Goal: Task Accomplishment & Management: Use online tool/utility

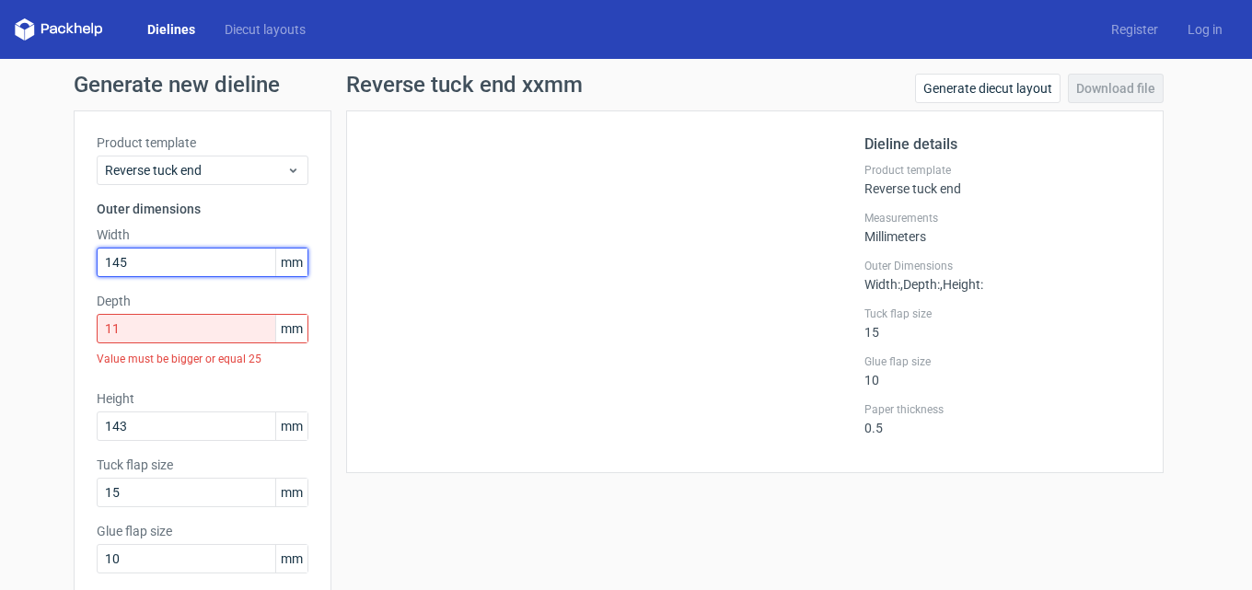
type input "145"
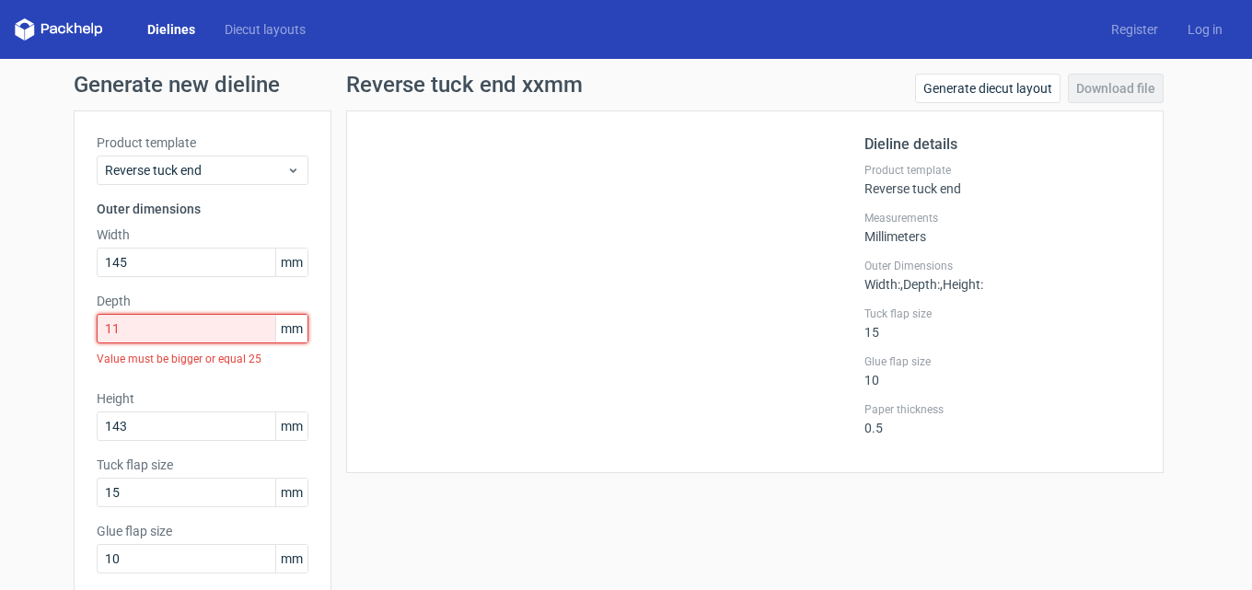
click at [168, 335] on input "11" at bounding box center [203, 328] width 212 height 29
drag, startPoint x: 171, startPoint y: 332, endPoint x: 56, endPoint y: 330, distance: 115.1
click at [61, 332] on div "Generate new dieline Product template Reverse tuck end Outer dimensions Width 1…" at bounding box center [626, 405] width 1252 height 693
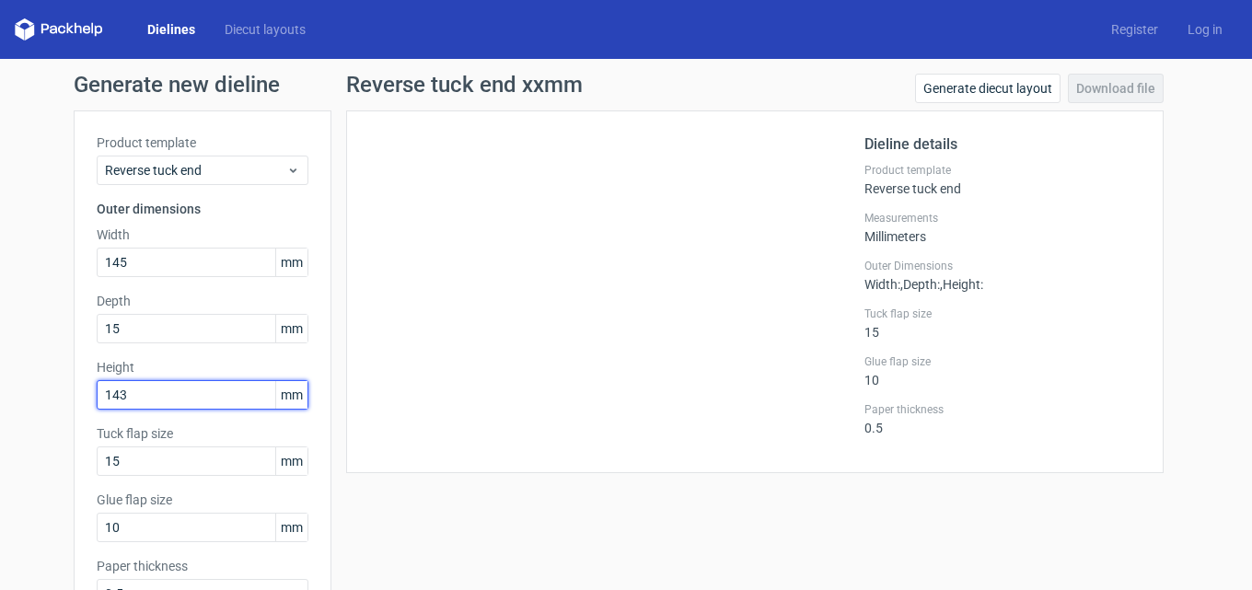
click at [159, 390] on div "Height 143 mm" at bounding box center [203, 384] width 212 height 52
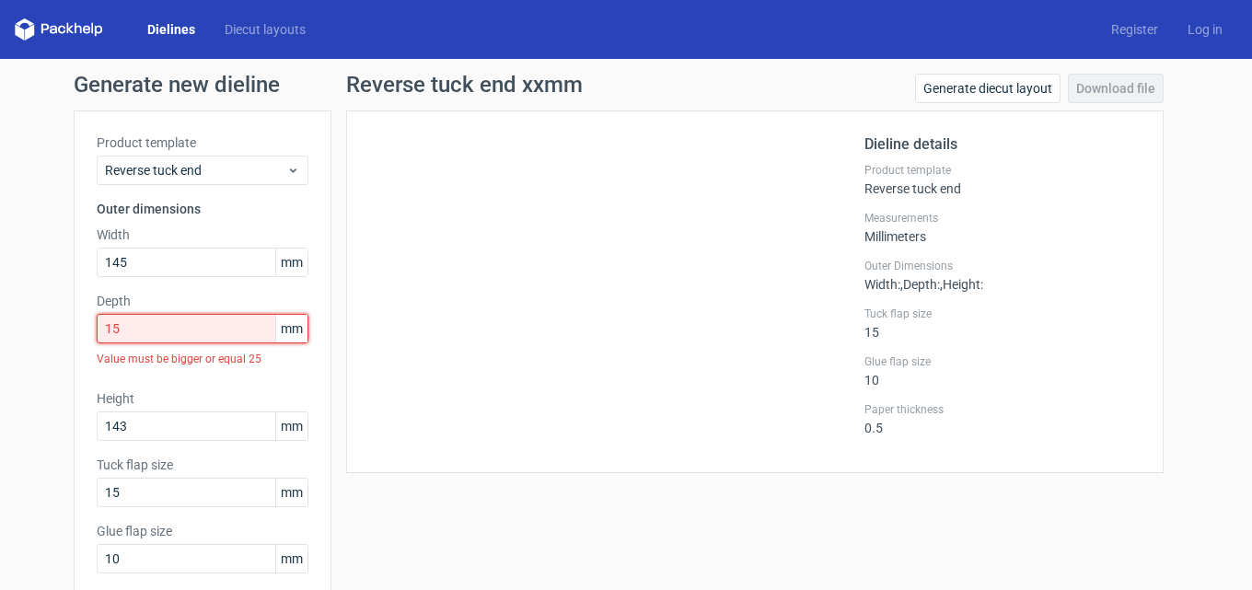
drag, startPoint x: 193, startPoint y: 337, endPoint x: 102, endPoint y: 349, distance: 91.9
click at [107, 349] on div "Depth 15 mm Value must be bigger or equal 25" at bounding box center [203, 333] width 212 height 83
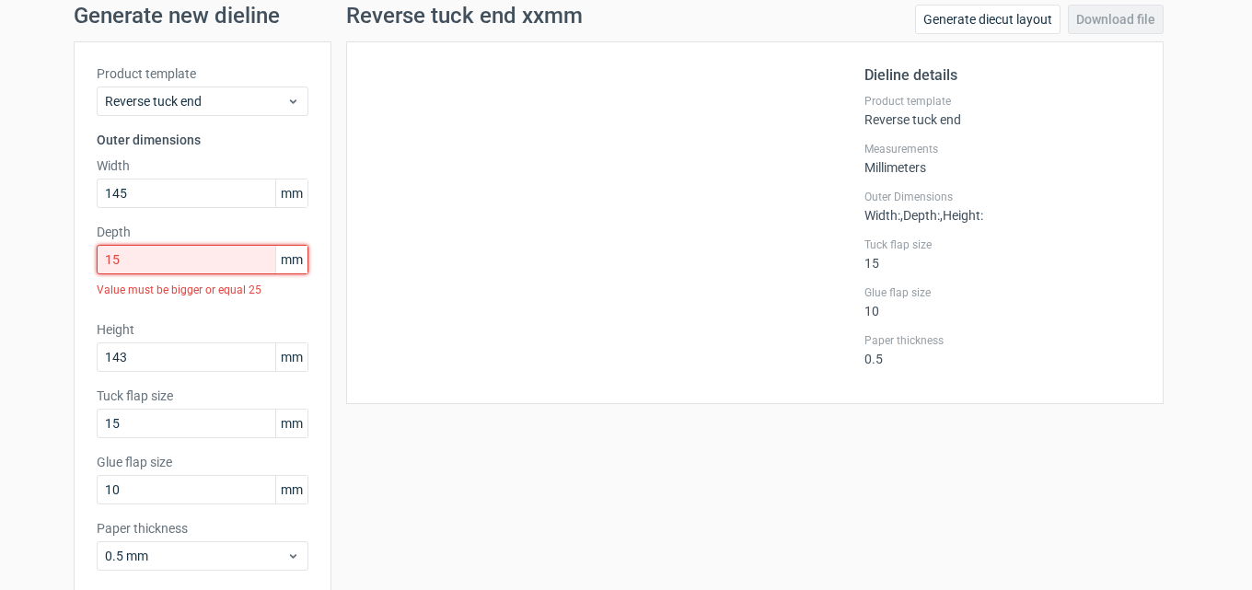
scroll to position [162, 0]
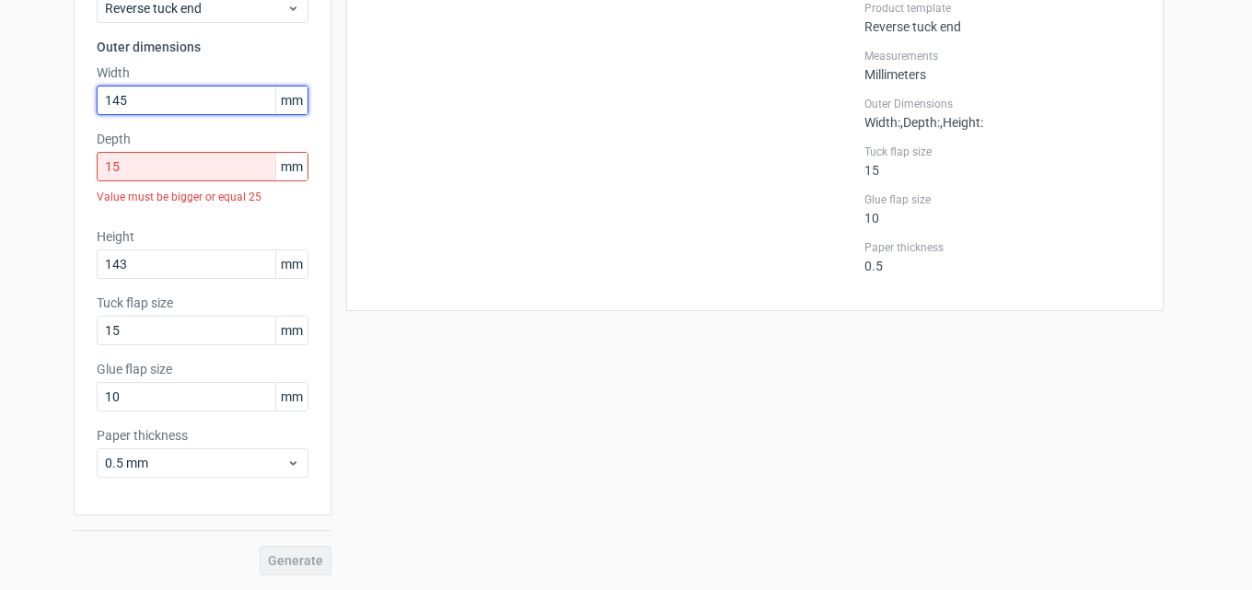
click at [155, 98] on input "145" at bounding box center [203, 100] width 212 height 29
drag, startPoint x: 156, startPoint y: 168, endPoint x: 40, endPoint y: 185, distance: 117.3
click at [54, 185] on div "Generate new dieline Product template Reverse tuck end Outer dimensions Width 1…" at bounding box center [626, 243] width 1252 height 693
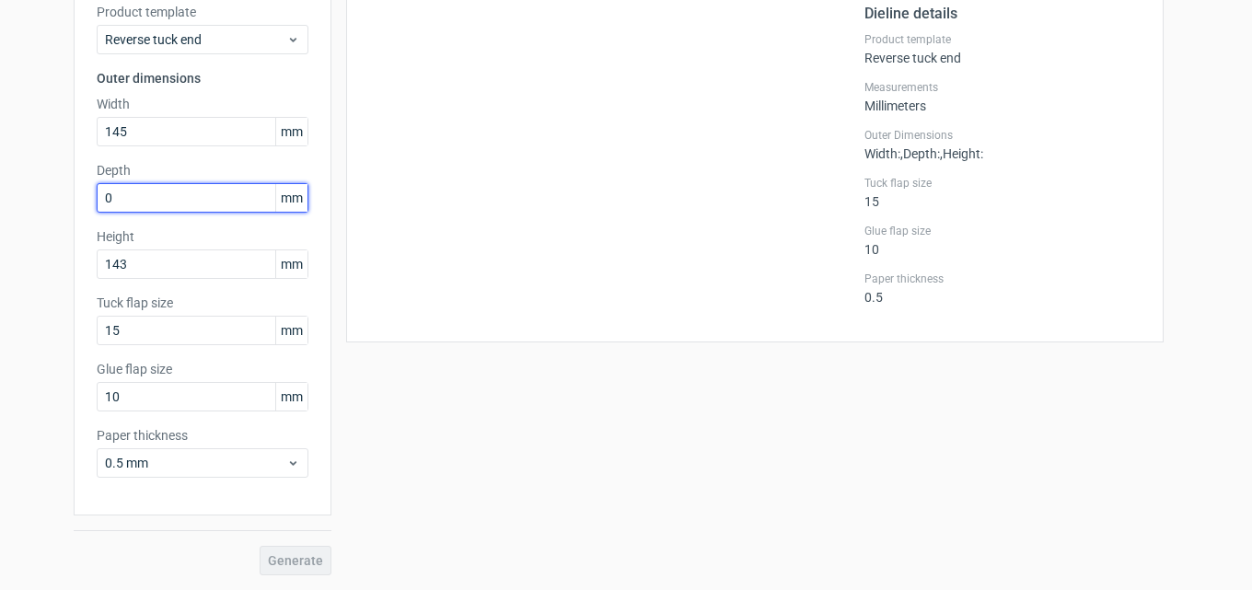
scroll to position [131, 0]
type input "0"
click at [183, 164] on label "Depth" at bounding box center [203, 170] width 212 height 18
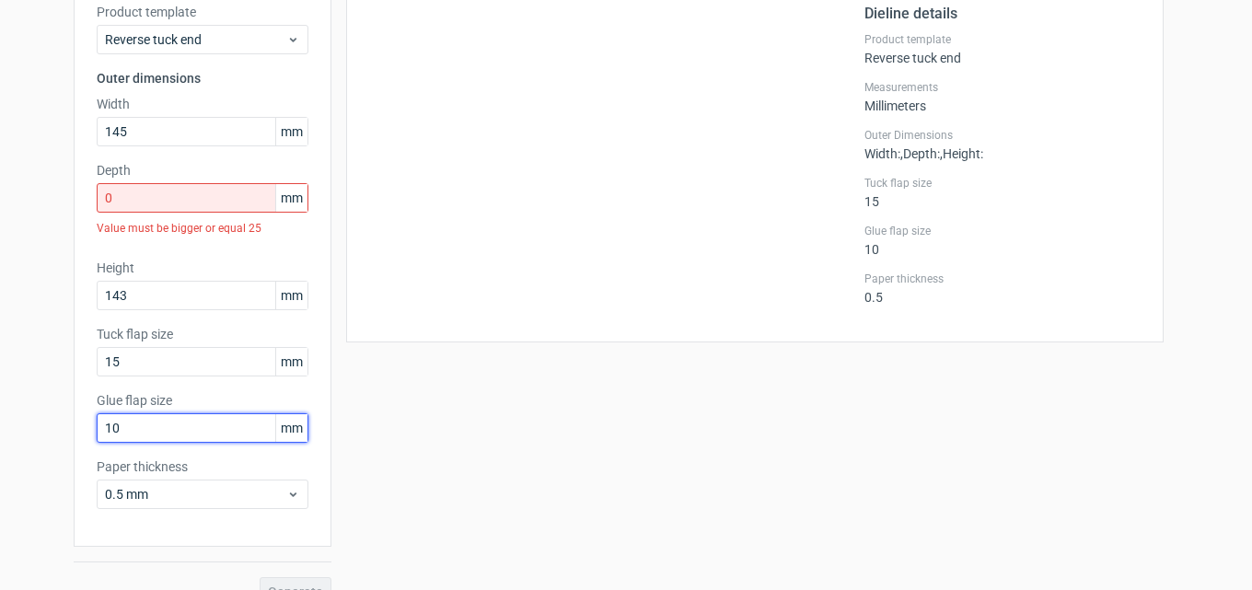
drag, startPoint x: 145, startPoint y: 435, endPoint x: 98, endPoint y: 435, distance: 46.9
click at [98, 435] on input "10" at bounding box center [203, 427] width 212 height 29
type input "13"
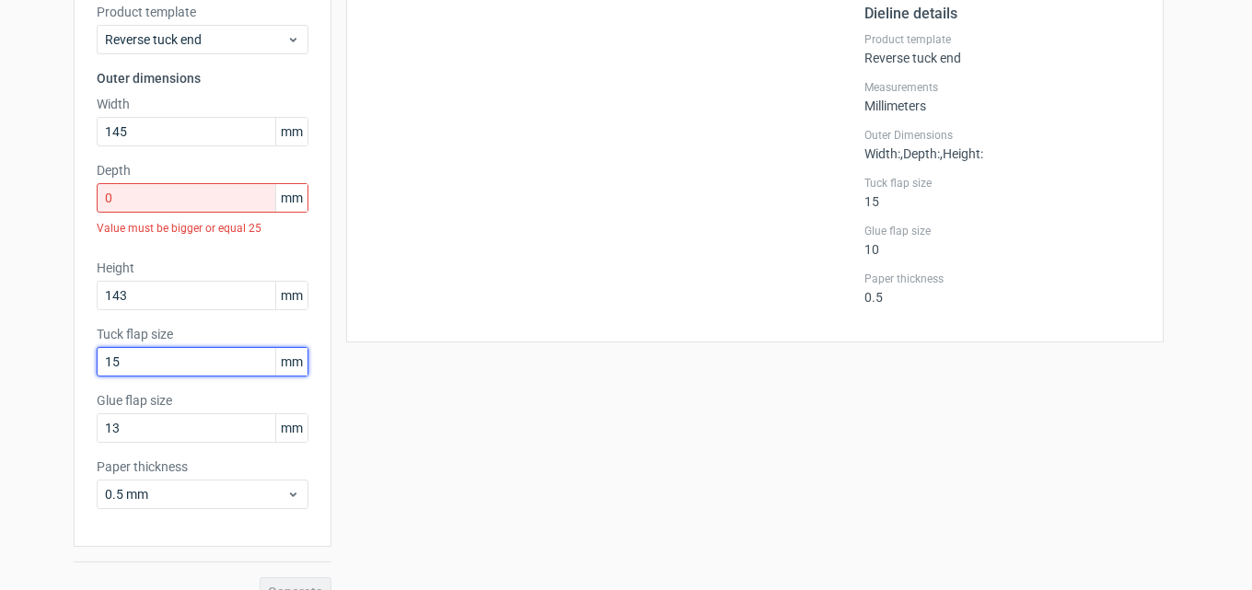
click at [169, 358] on input "15" at bounding box center [203, 361] width 212 height 29
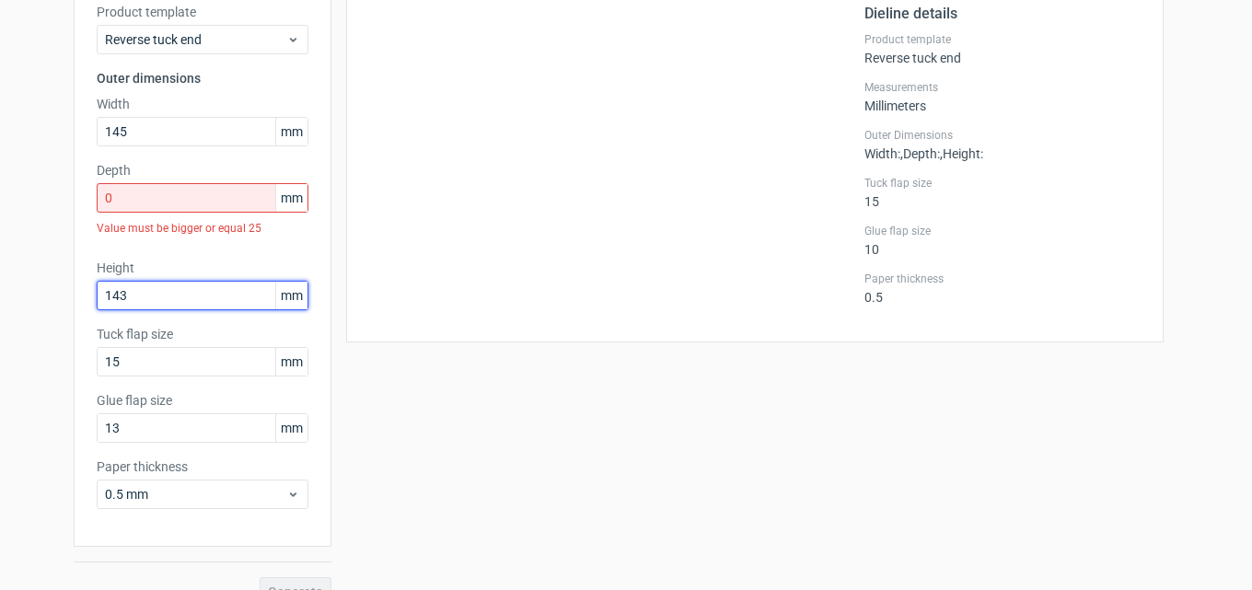
click at [168, 300] on input "143" at bounding box center [203, 295] width 212 height 29
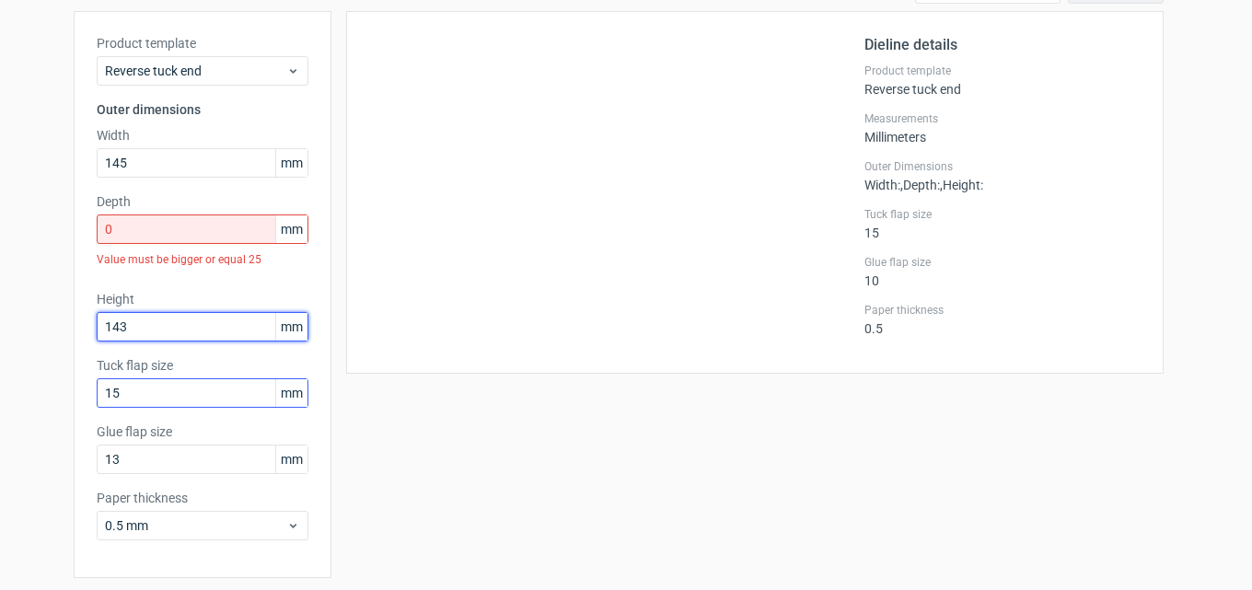
scroll to position [70, 0]
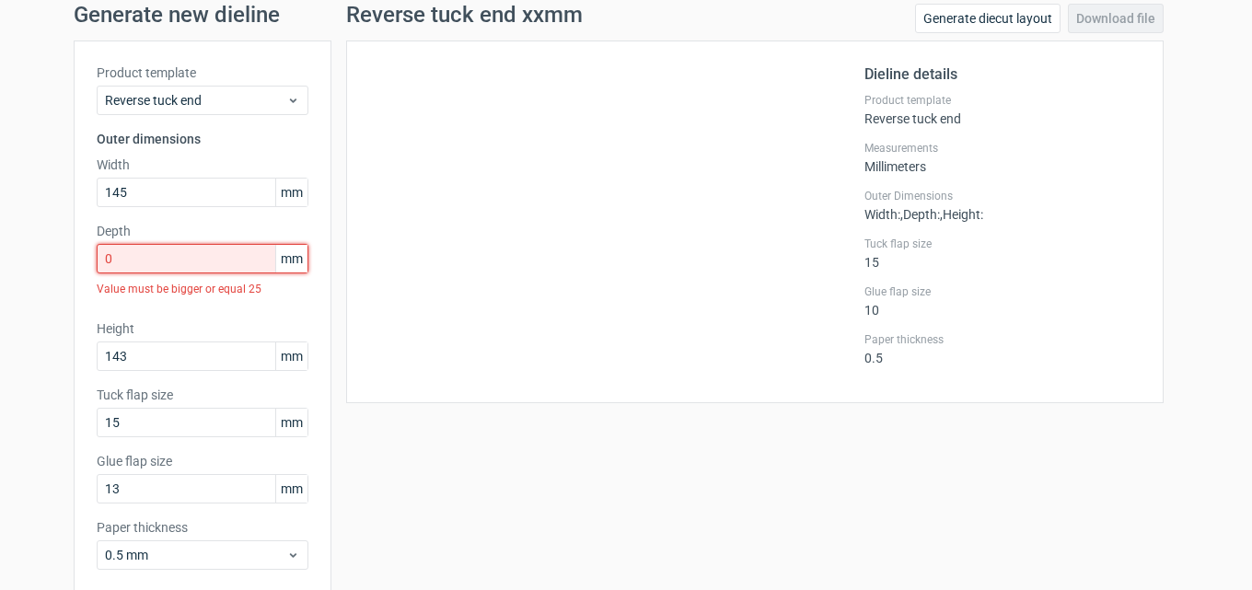
drag, startPoint x: 133, startPoint y: 251, endPoint x: 23, endPoint y: 271, distance: 111.2
click at [27, 269] on div "Generate new dieline Product template Reverse tuck end Outer dimensions Width 1…" at bounding box center [626, 335] width 1252 height 693
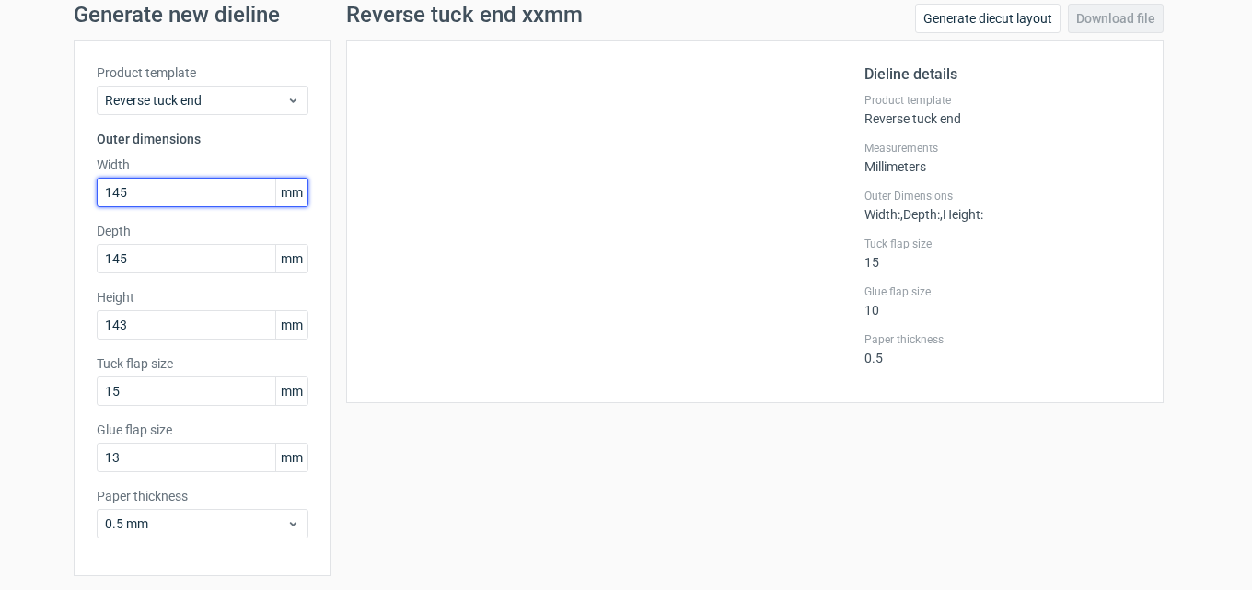
click at [145, 195] on input "145" at bounding box center [203, 192] width 212 height 29
drag, startPoint x: 149, startPoint y: 191, endPoint x: 58, endPoint y: 210, distance: 93.2
click at [60, 209] on div "Generate new dieline Product template Reverse tuck end Outer dimensions Width 1…" at bounding box center [626, 320] width 1252 height 662
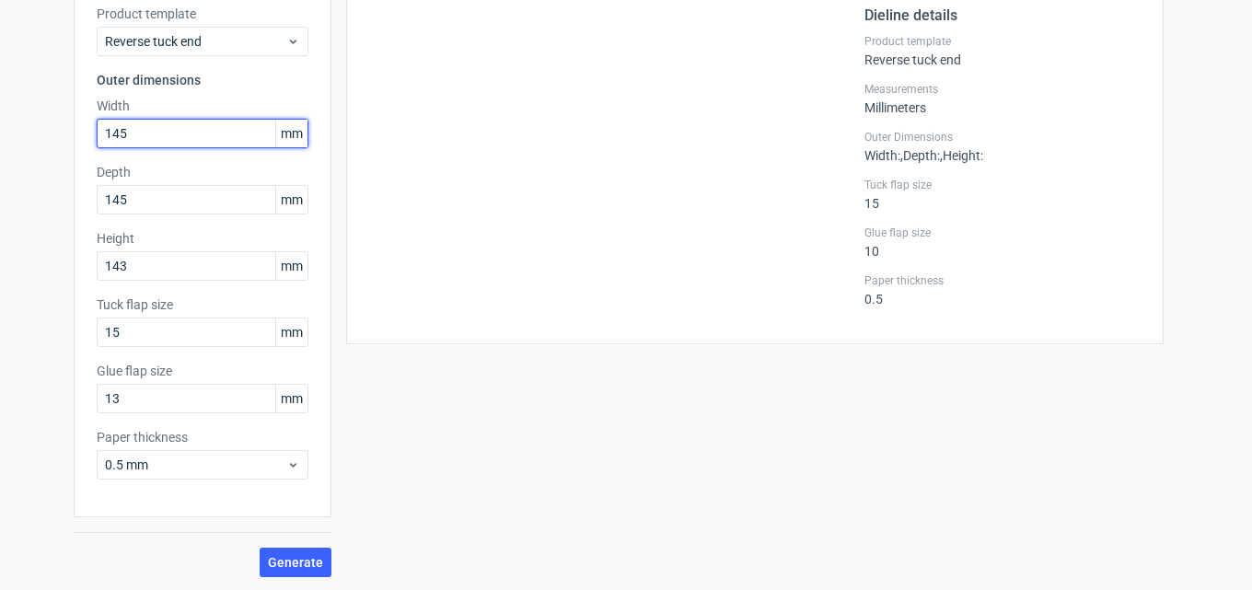
scroll to position [131, 0]
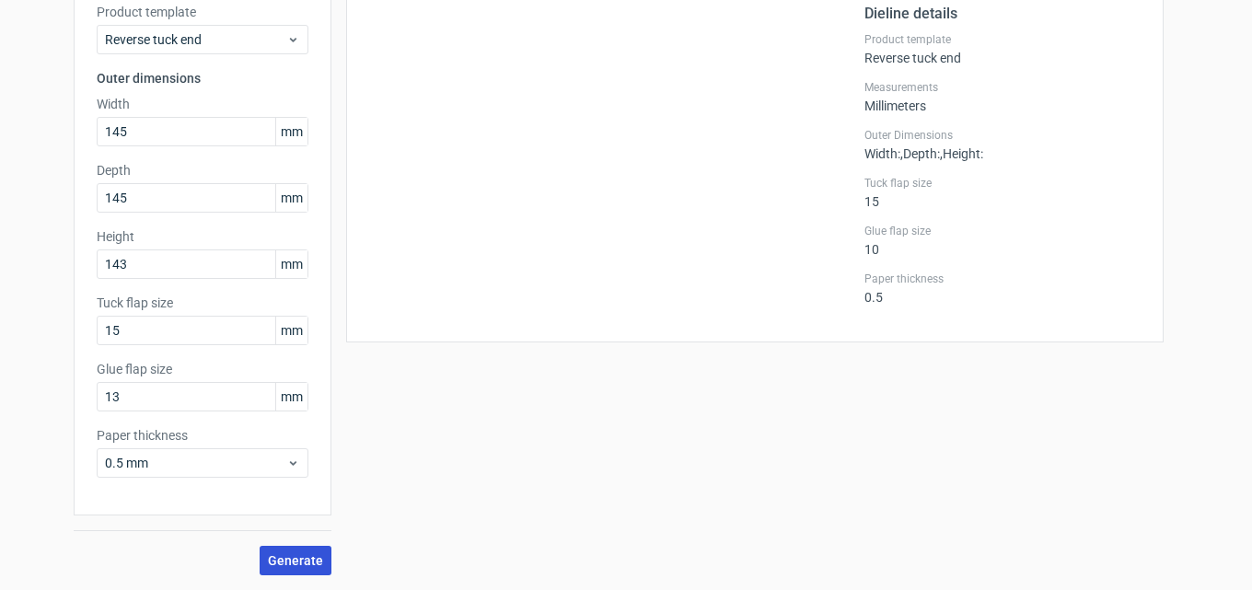
click at [293, 557] on span "Generate" at bounding box center [295, 560] width 55 height 13
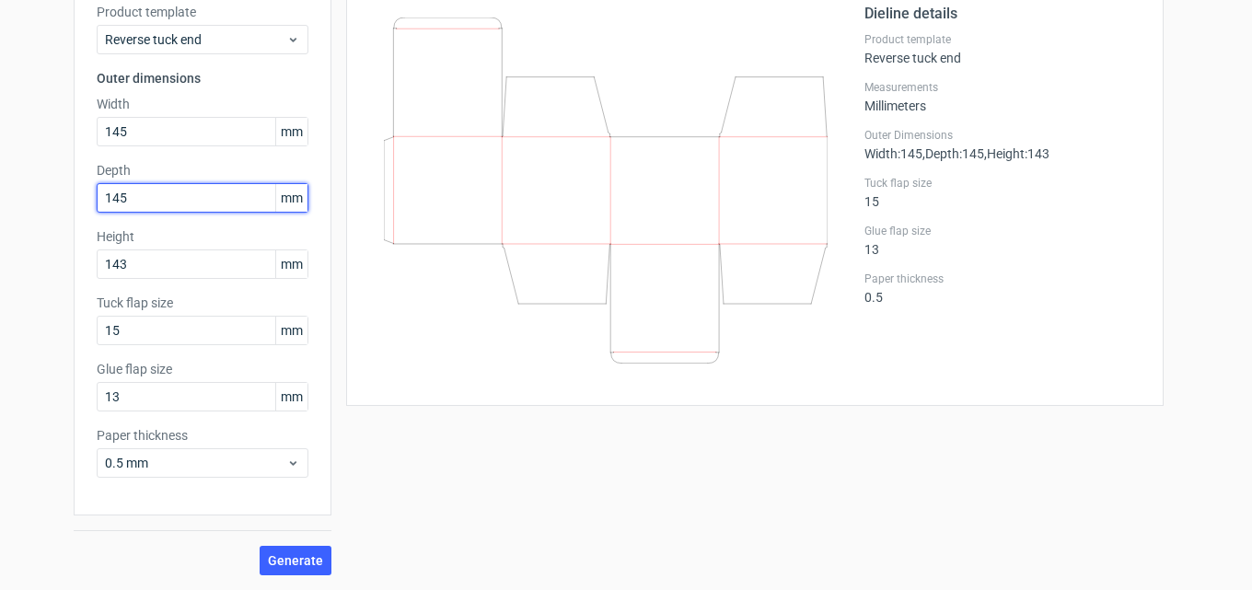
drag, startPoint x: 136, startPoint y: 200, endPoint x: 66, endPoint y: 204, distance: 70.1
click at [74, 204] on div "Product template Reverse tuck end Outer dimensions Width 145 mm Depth 145 mm He…" at bounding box center [203, 248] width 258 height 536
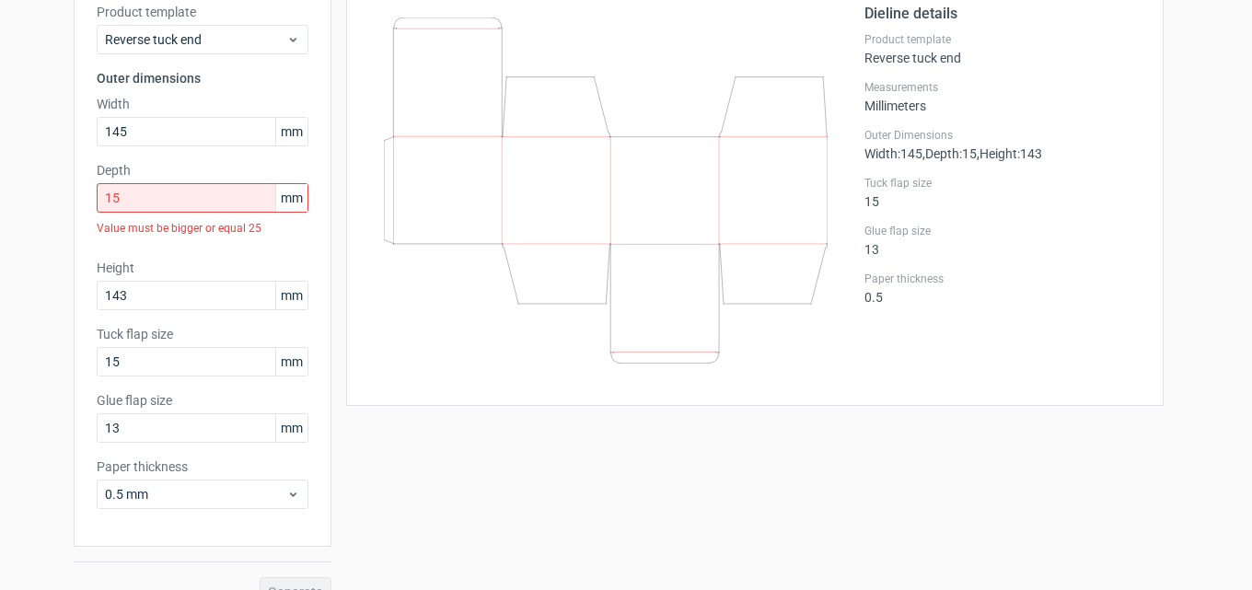
click at [140, 248] on div "Product template Reverse tuck end Outer dimensions Width 145 mm Depth 15 mm Val…" at bounding box center [203, 263] width 258 height 567
drag, startPoint x: 122, startPoint y: 196, endPoint x: 36, endPoint y: 211, distance: 86.9
click at [44, 207] on div "Generate new dieline Product template Reverse tuck end Outer dimensions Width 1…" at bounding box center [626, 274] width 1252 height 693
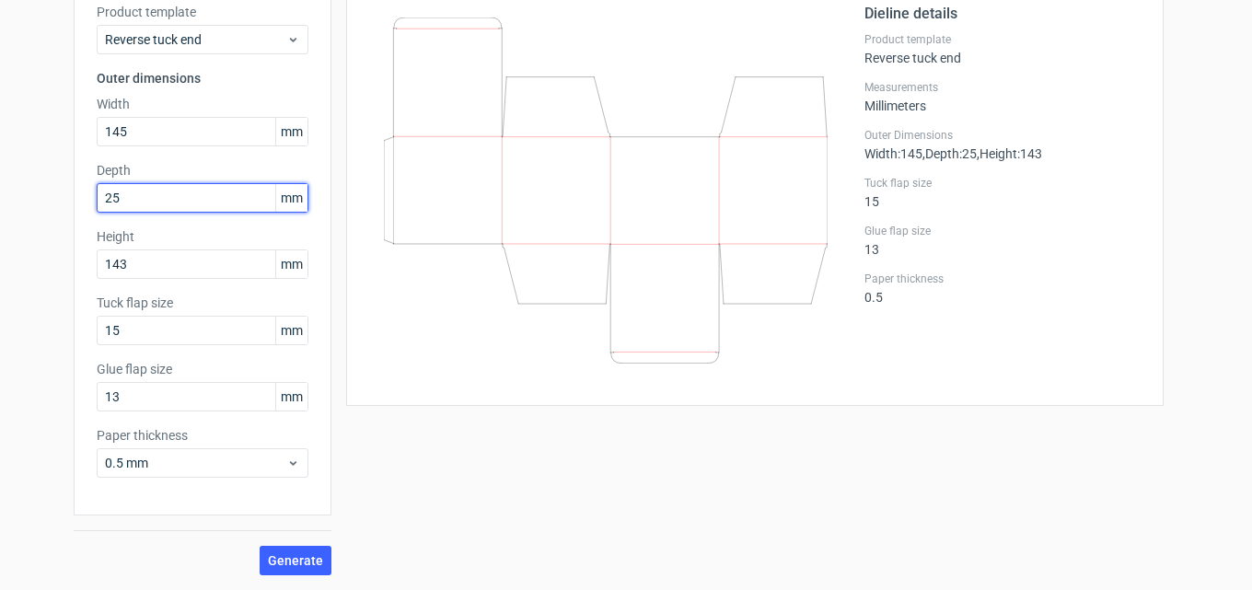
type input "25"
click at [260, 546] on button "Generate" at bounding box center [296, 560] width 72 height 29
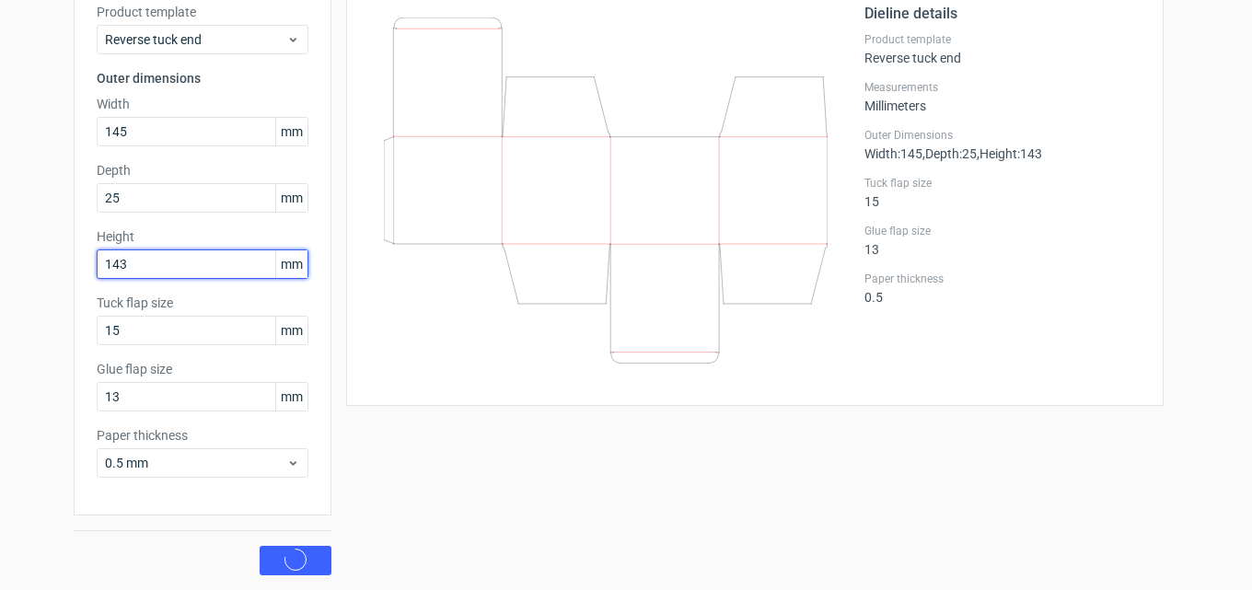
click at [151, 253] on input "143" at bounding box center [203, 263] width 212 height 29
drag, startPoint x: 130, startPoint y: 268, endPoint x: 32, endPoint y: 284, distance: 98.8
click at [44, 282] on div "Generate new dieline Product template Reverse tuck end Outer dimensions Width 1…" at bounding box center [626, 259] width 1252 height 662
type input "145"
click at [260, 546] on button "Generate" at bounding box center [296, 560] width 72 height 29
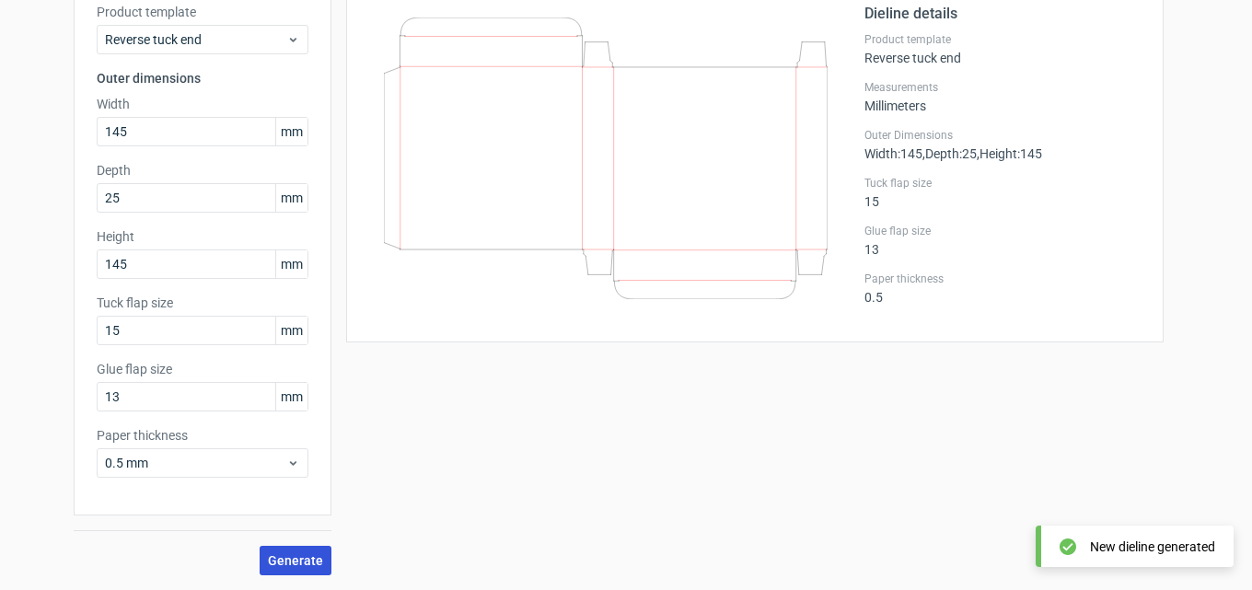
click at [299, 554] on span "Generate" at bounding box center [295, 560] width 55 height 13
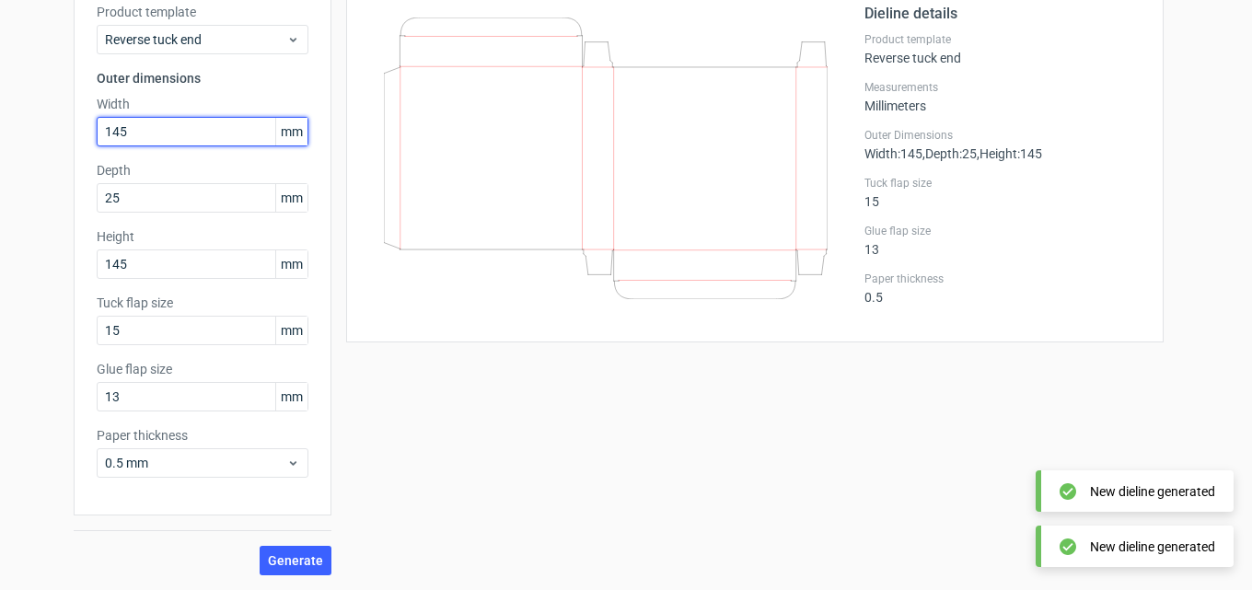
drag, startPoint x: 140, startPoint y: 129, endPoint x: 30, endPoint y: 155, distance: 112.5
click at [36, 154] on div "Generate new dieline Product template Reverse tuck end Outer dimensions Width 1…" at bounding box center [626, 259] width 1252 height 662
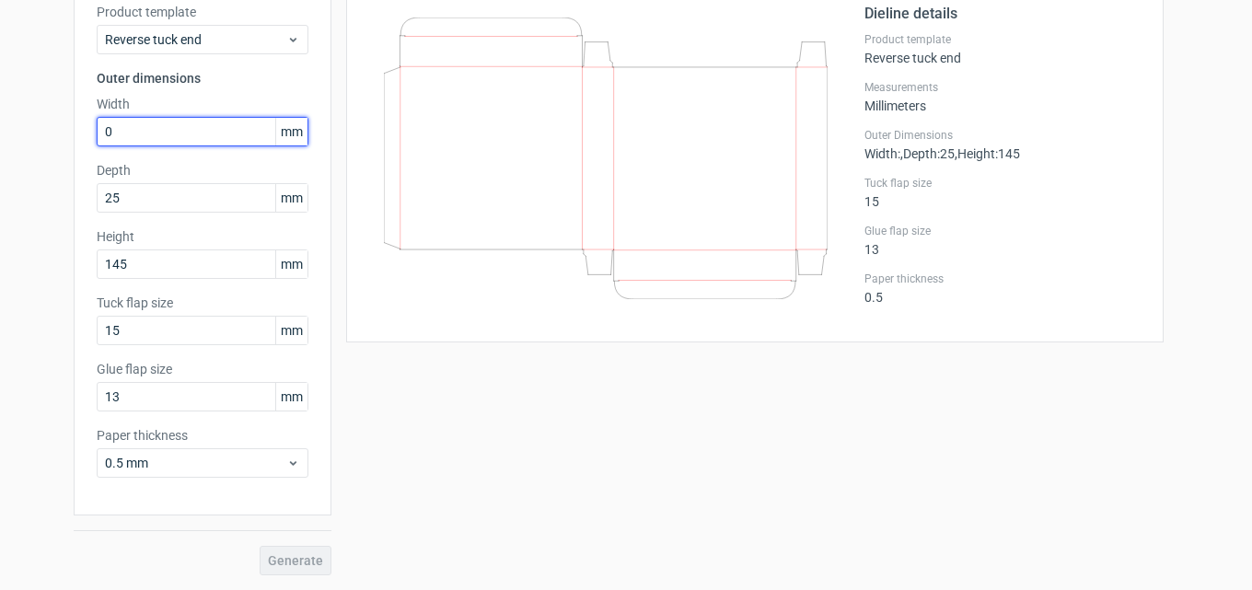
drag, startPoint x: 172, startPoint y: 133, endPoint x: 17, endPoint y: 156, distance: 156.2
click at [17, 156] on div "Generate new dieline Product template Reverse tuck end Outer dimensions Width 0…" at bounding box center [626, 259] width 1252 height 662
type input "75"
click at [260, 546] on button "Generate" at bounding box center [296, 560] width 72 height 29
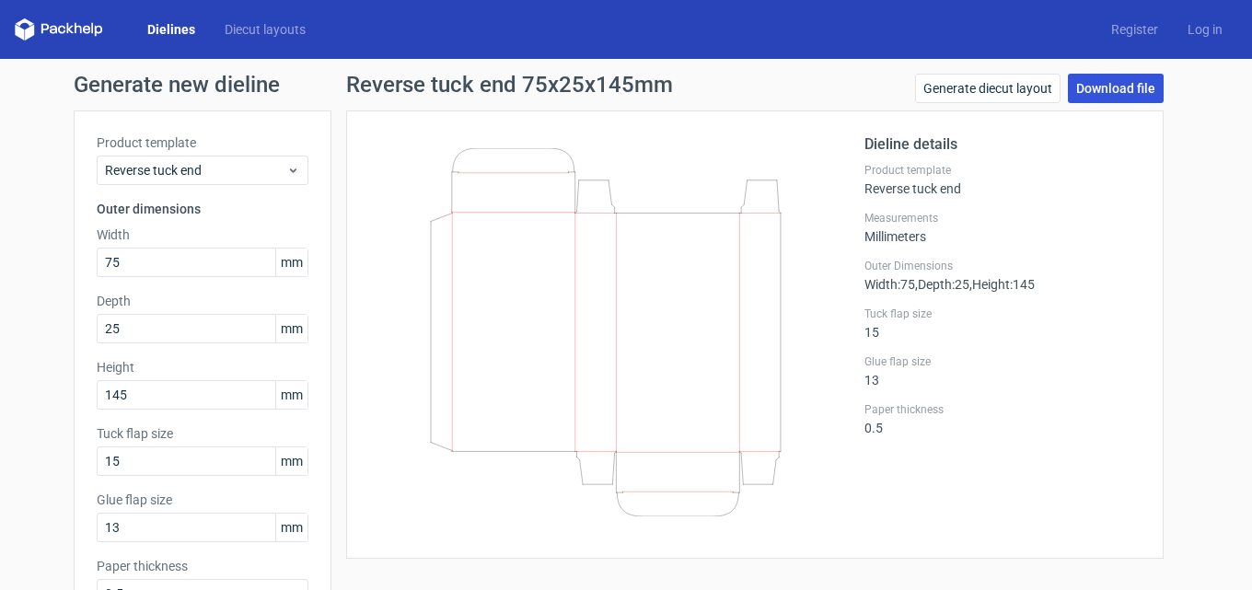
click at [1118, 87] on link "Download file" at bounding box center [1116, 88] width 96 height 29
click at [1014, 89] on link "Generate diecut layout" at bounding box center [987, 88] width 145 height 29
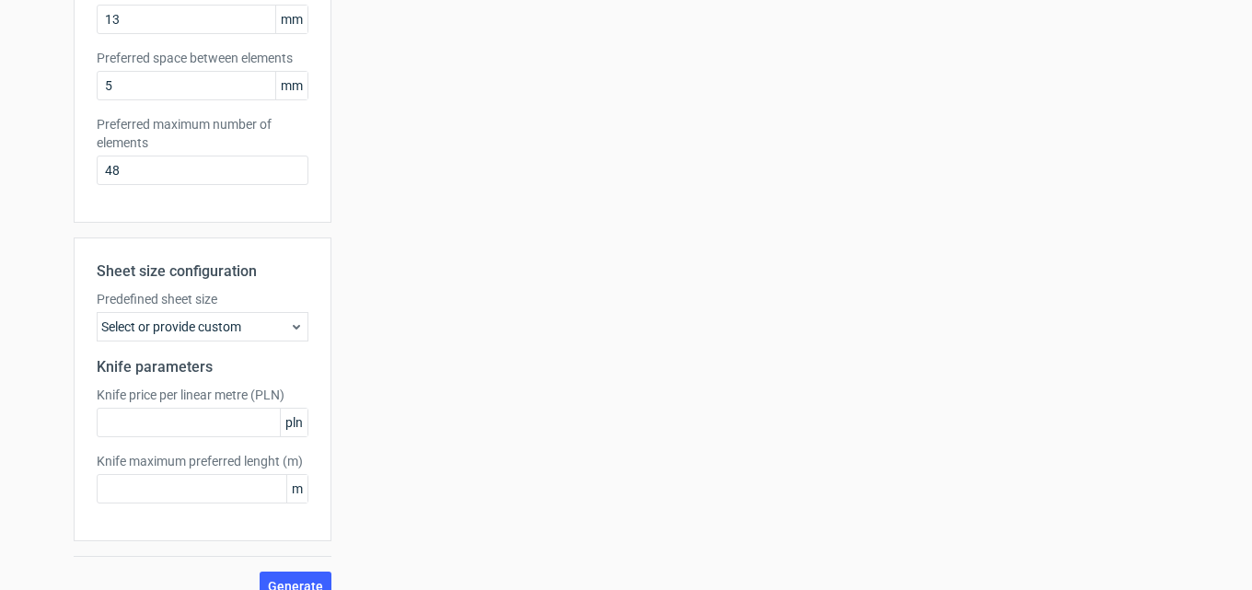
scroll to position [534, 0]
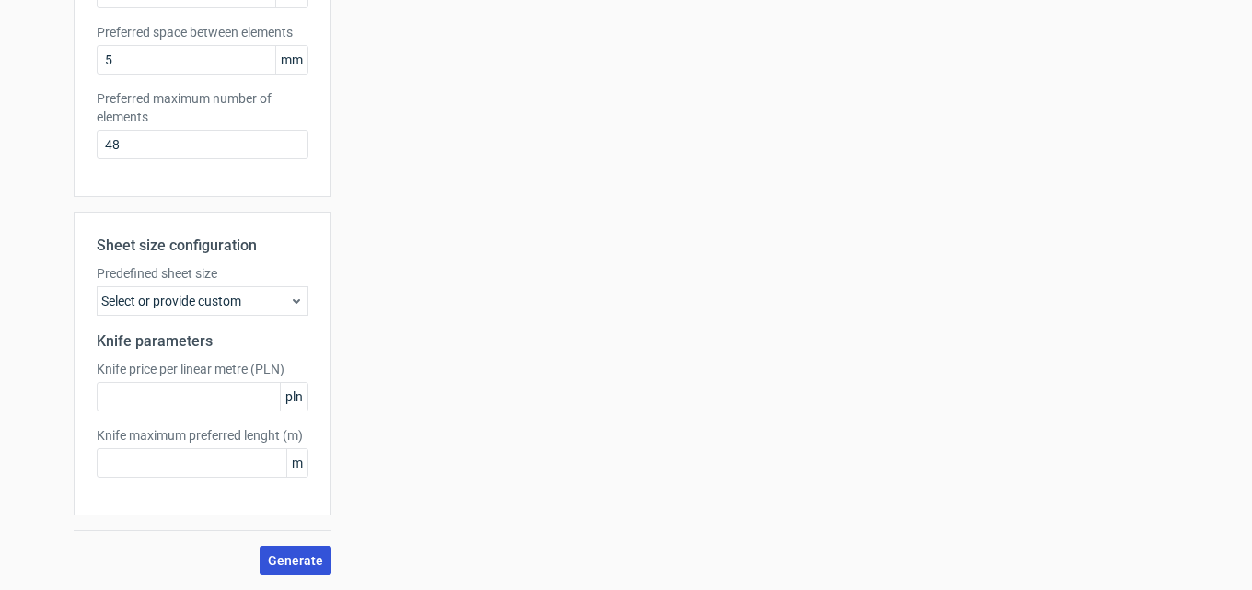
click at [307, 555] on span "Generate" at bounding box center [295, 560] width 55 height 13
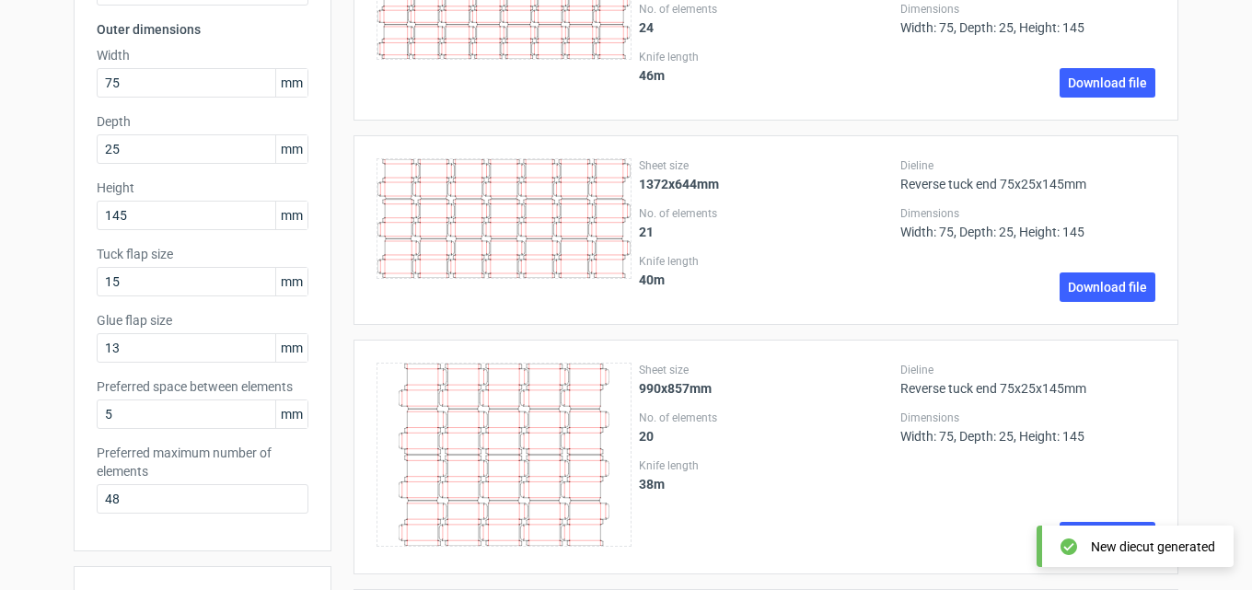
scroll to position [276, 0]
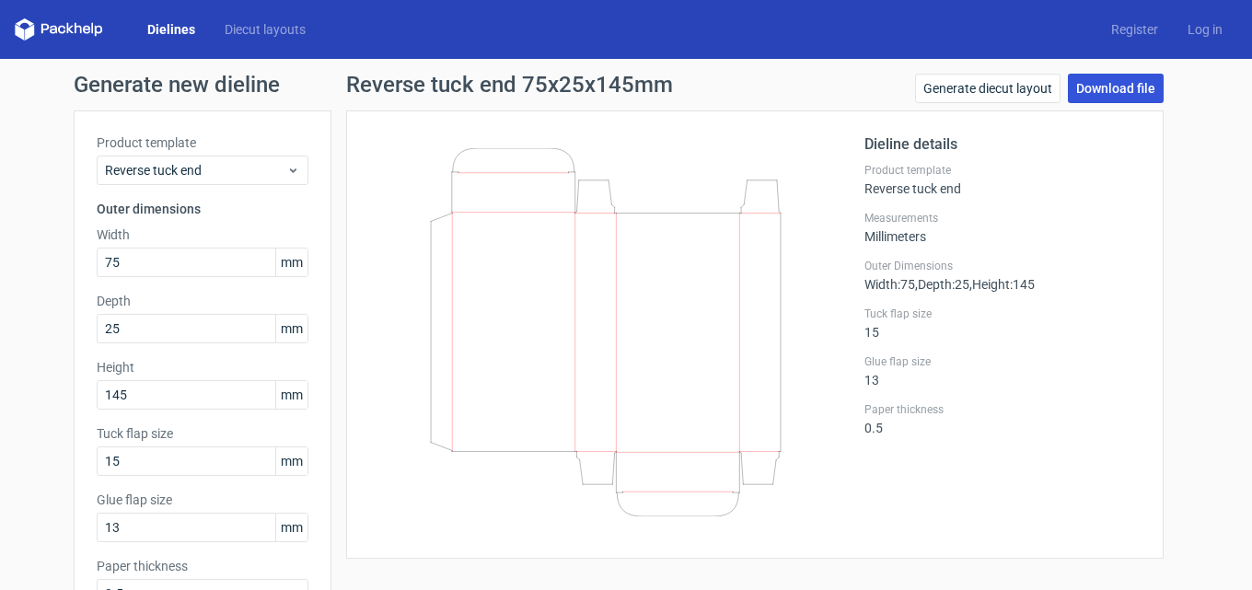
click at [1127, 97] on link "Download file" at bounding box center [1116, 88] width 96 height 29
click at [701, 167] on icon at bounding box center [606, 332] width 444 height 368
